Goal: Task Accomplishment & Management: Use online tool/utility

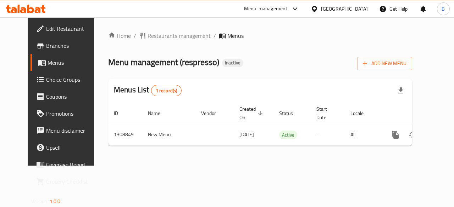
scroll to position [0, 2]
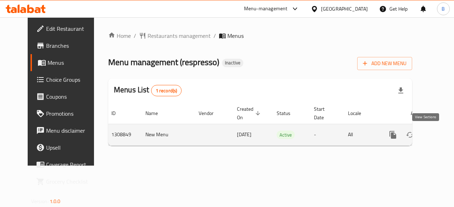
click at [440, 137] on icon "enhanced table" at bounding box center [444, 135] width 9 height 9
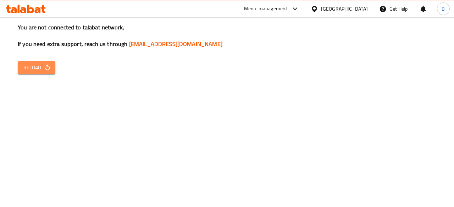
click at [47, 72] on span "Reload" at bounding box center [36, 67] width 26 height 9
click at [45, 71] on icon "button" at bounding box center [47, 67] width 7 height 7
click at [414, 99] on div "You are not connected to talabat network, If you need extra support, reach us t…" at bounding box center [227, 103] width 454 height 207
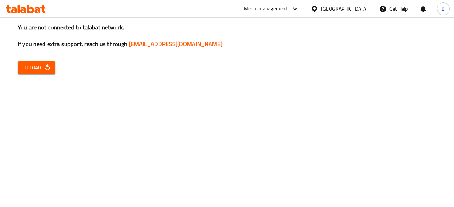
click at [454, 49] on div "You are not connected to talabat network, If you need extra support, reach us t…" at bounding box center [227, 103] width 454 height 207
click at [27, 64] on span "Reload" at bounding box center [36, 67] width 26 height 9
click at [36, 65] on span "Reload" at bounding box center [36, 67] width 26 height 9
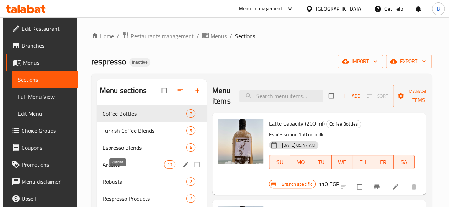
click at [111, 169] on span "Arabica" at bounding box center [132, 165] width 61 height 9
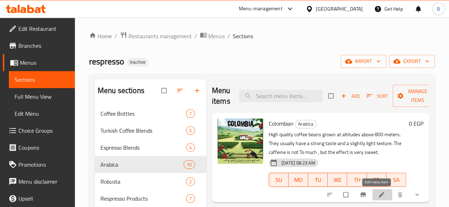
click at [378, 195] on icon at bounding box center [381, 195] width 7 height 7
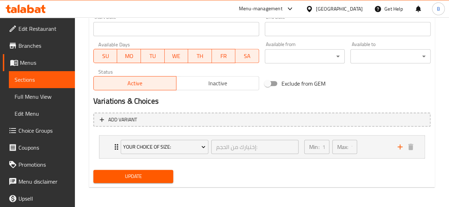
scroll to position [315, 0]
click at [375, 144] on div "Min: 1 ​ Max: 1 ​" at bounding box center [346, 147] width 93 height 23
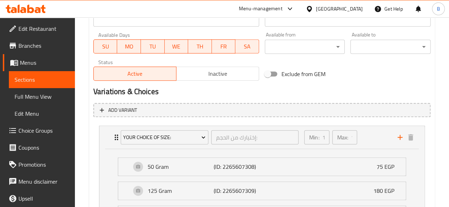
scroll to position [326, 0]
